Goal: Task Accomplishment & Management: Manage account settings

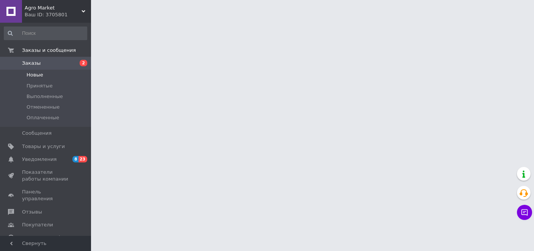
click at [35, 76] on span "Новые" at bounding box center [35, 75] width 17 height 7
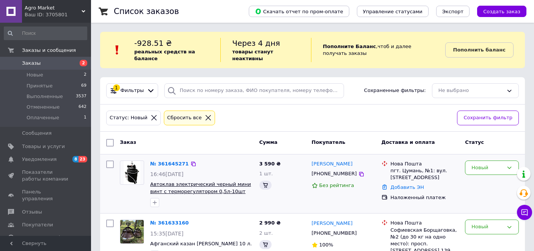
scroll to position [120, 0]
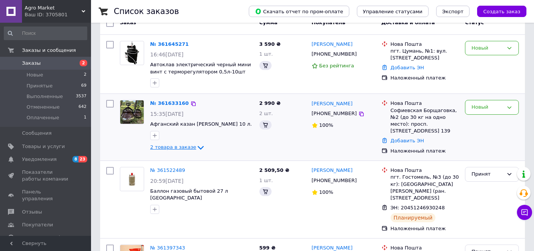
click at [198, 146] on icon at bounding box center [201, 148] width 6 height 4
click at [490, 104] on div "Новый" at bounding box center [487, 108] width 32 height 8
click at [485, 116] on li "Принят" at bounding box center [491, 123] width 53 height 14
click at [491, 44] on div "Новый" at bounding box center [487, 48] width 32 height 8
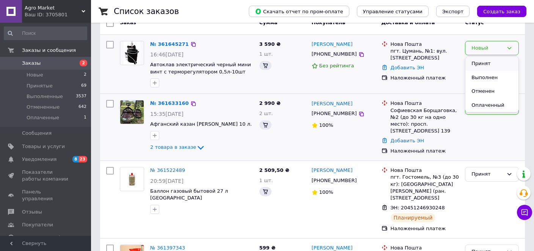
click at [485, 57] on li "Принят" at bounding box center [491, 64] width 53 height 14
click at [485, 104] on div "Новый" at bounding box center [487, 108] width 32 height 8
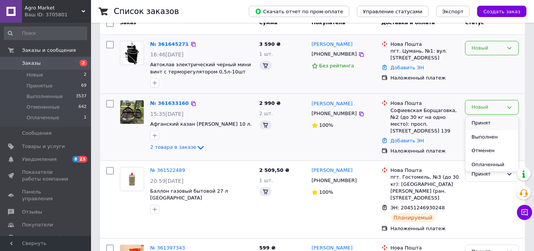
click at [485, 116] on li "Принят" at bounding box center [491, 123] width 53 height 14
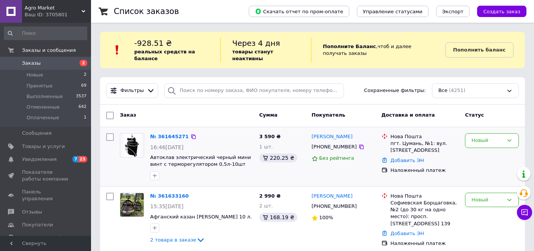
scroll to position [120, 0]
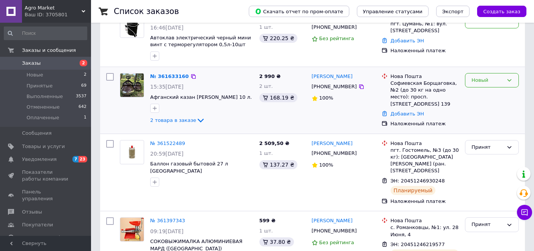
click at [483, 77] on div "Новый" at bounding box center [487, 81] width 32 height 8
click at [482, 93] on li "Принят" at bounding box center [491, 96] width 53 height 14
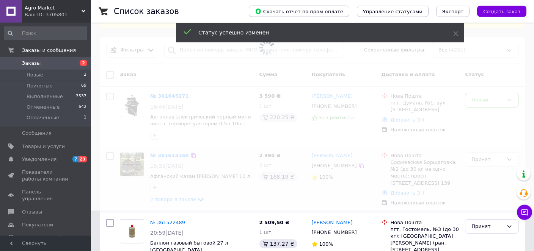
scroll to position [40, 0]
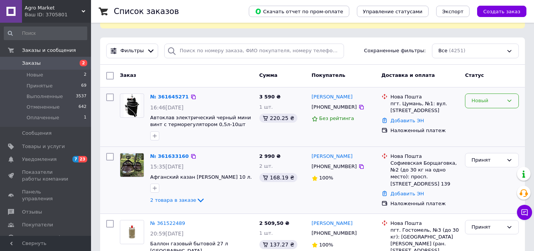
click at [490, 97] on div "Новый" at bounding box center [487, 101] width 32 height 8
click at [479, 110] on li "Принят" at bounding box center [491, 117] width 53 height 14
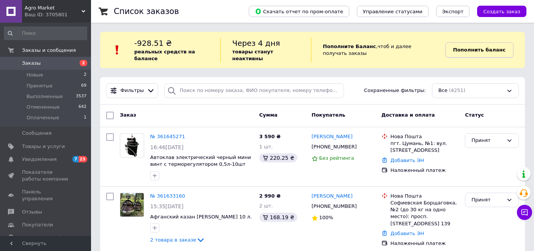
click at [489, 47] on b "Пополнить баланс" at bounding box center [479, 50] width 52 height 6
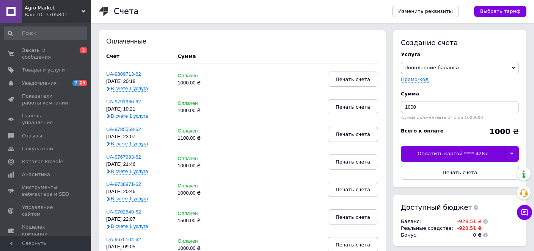
click at [459, 147] on div "Оплатить картой **** 4287" at bounding box center [453, 154] width 104 height 16
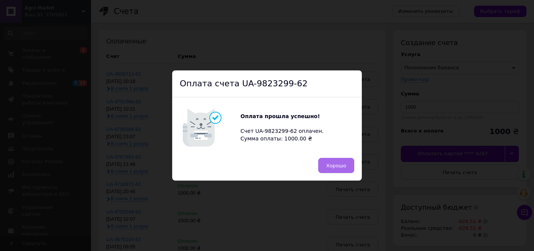
click at [339, 164] on span "Хорошо" at bounding box center [336, 166] width 20 height 6
